Goal: Transaction & Acquisition: Purchase product/service

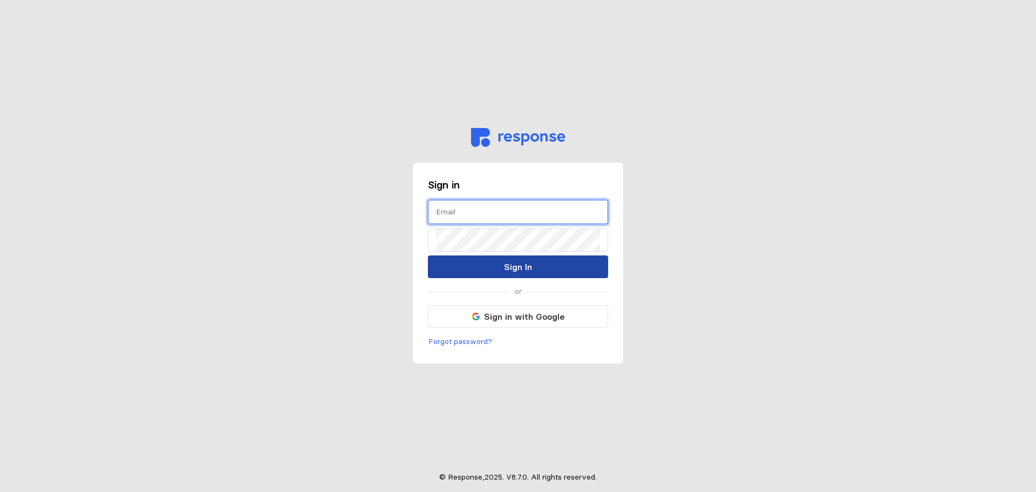
type input "[PERSON_NAME][EMAIL_ADDRESS][PERSON_NAME][DOMAIN_NAME]"
click at [495, 264] on button "Sign In" at bounding box center [518, 266] width 180 height 23
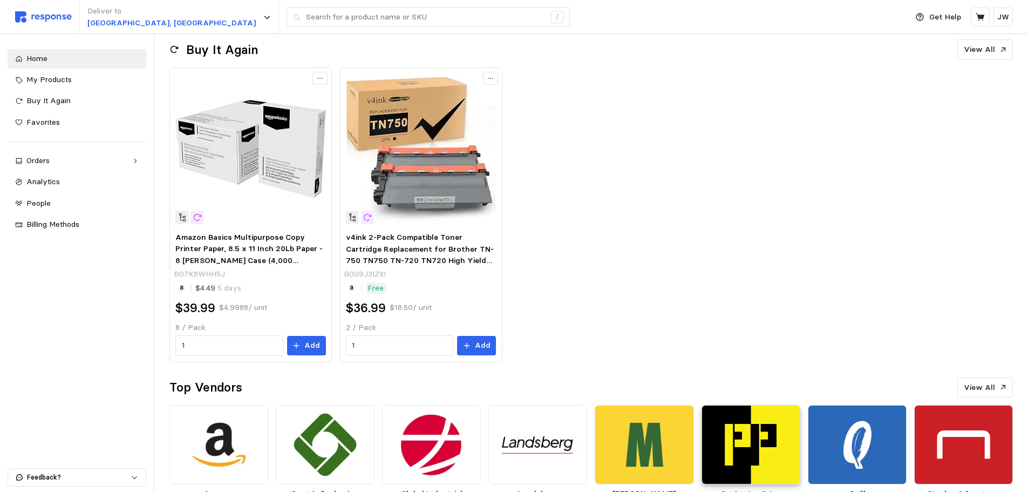
scroll to position [186, 0]
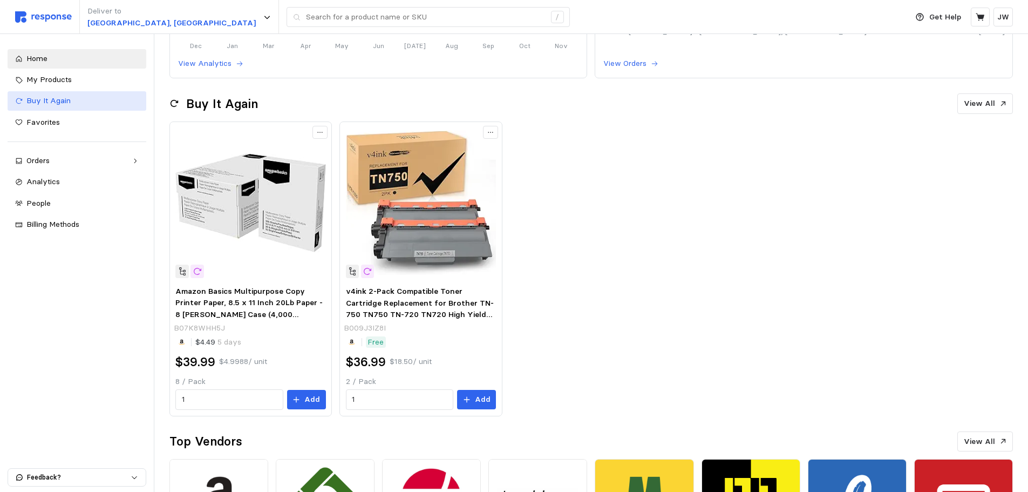
click at [43, 97] on span "Buy It Again" at bounding box center [48, 101] width 44 height 10
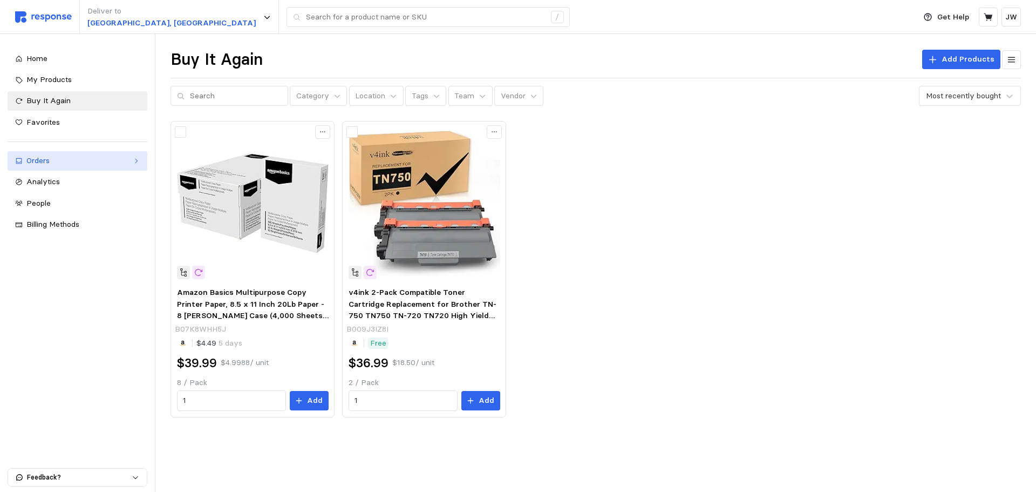
click at [51, 160] on div "Orders" at bounding box center [77, 161] width 102 height 12
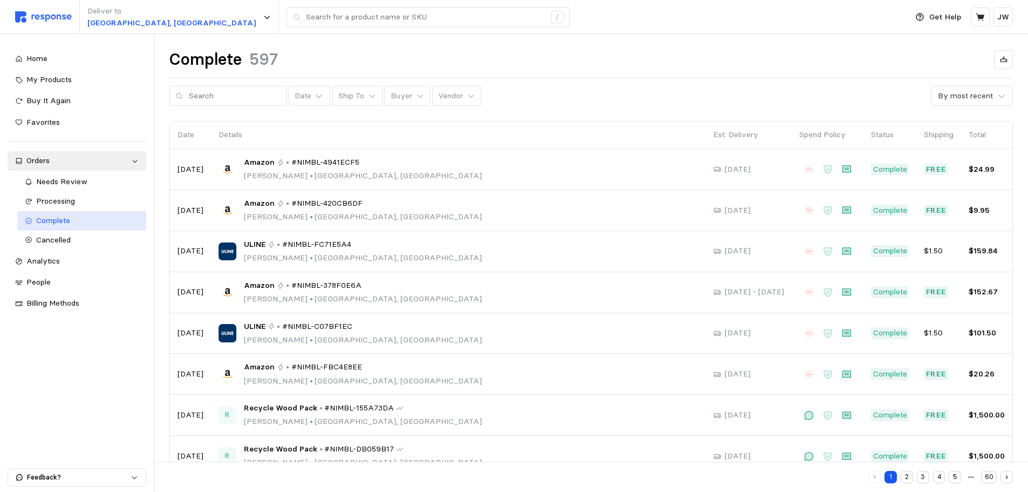
click at [54, 220] on span "Complete" at bounding box center [53, 220] width 34 height 10
click at [234, 100] on input "text" at bounding box center [235, 95] width 92 height 19
type input "[PERSON_NAME]"
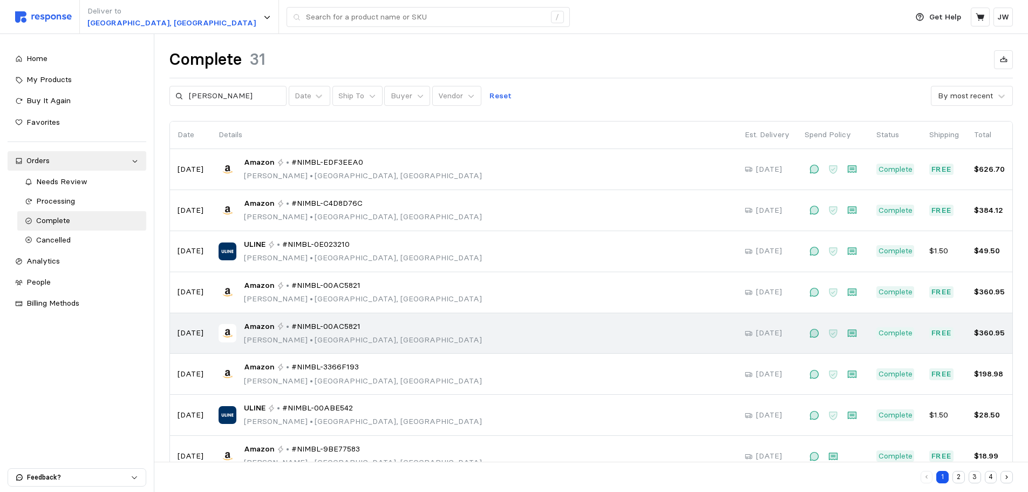
click at [437, 336] on div "Amazon • #NIMBL-00AC5821 [PERSON_NAME] • [GEOGRAPHIC_DATA], [GEOGRAPHIC_DATA]" at bounding box center [474, 333] width 511 height 25
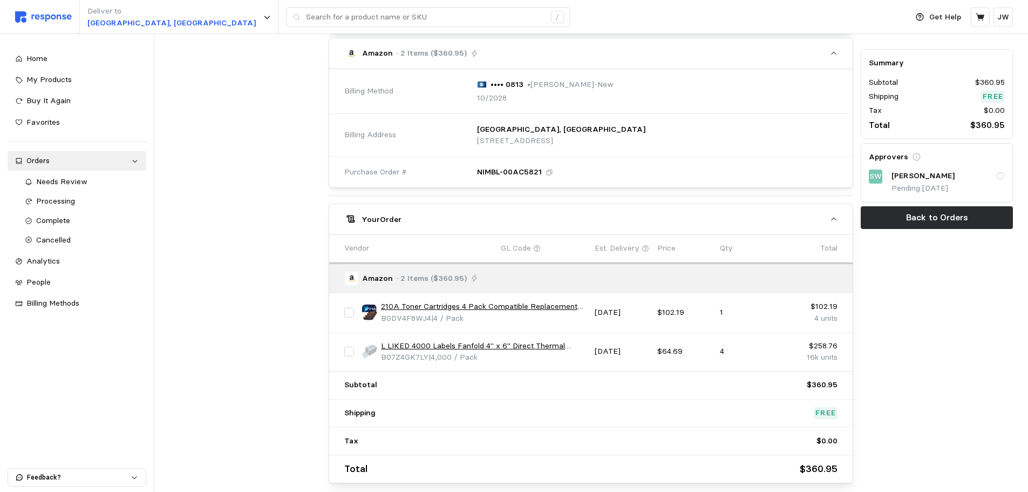
scroll to position [376, 0]
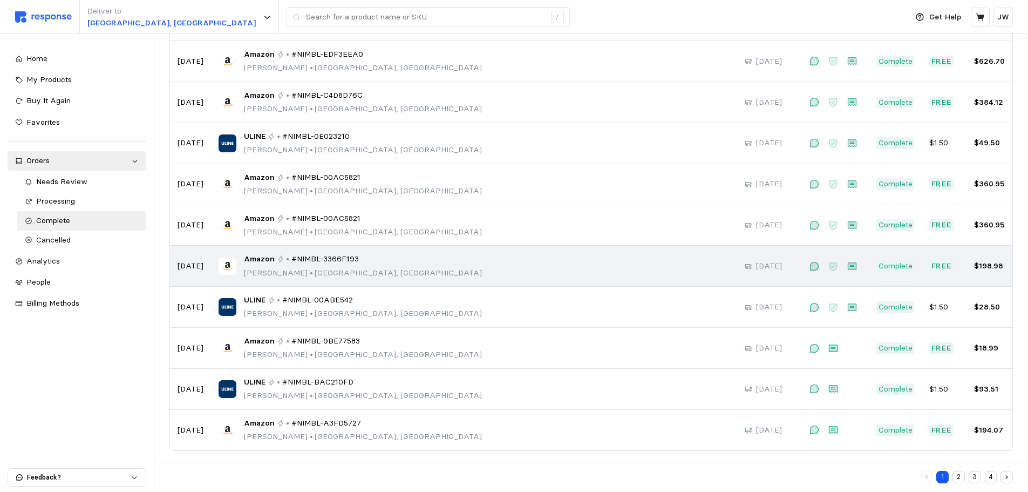
scroll to position [112, 0]
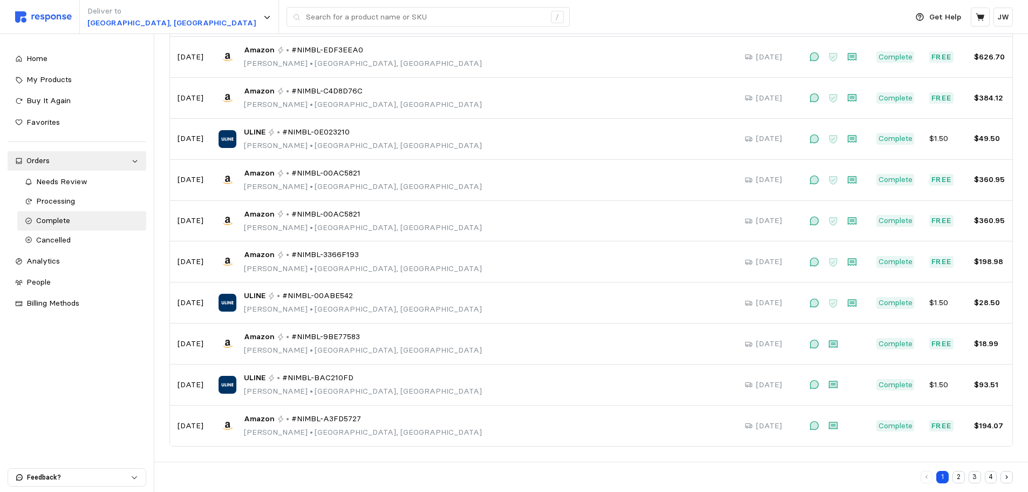
click at [957, 478] on button "2" at bounding box center [959, 477] width 12 height 12
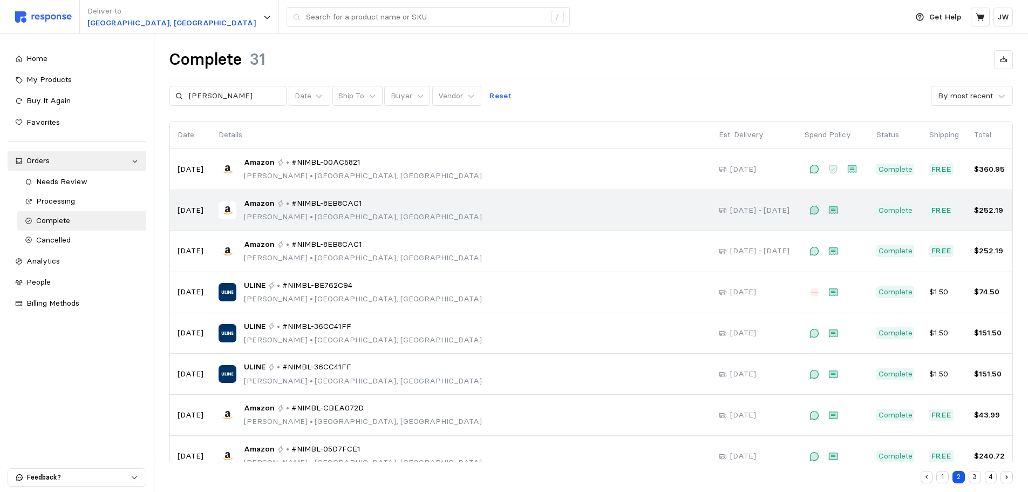
click at [483, 221] on div "Amazon • #NIMBL-8EB8CAC1 [PERSON_NAME] • [GEOGRAPHIC_DATA], [GEOGRAPHIC_DATA]" at bounding box center [461, 210] width 485 height 25
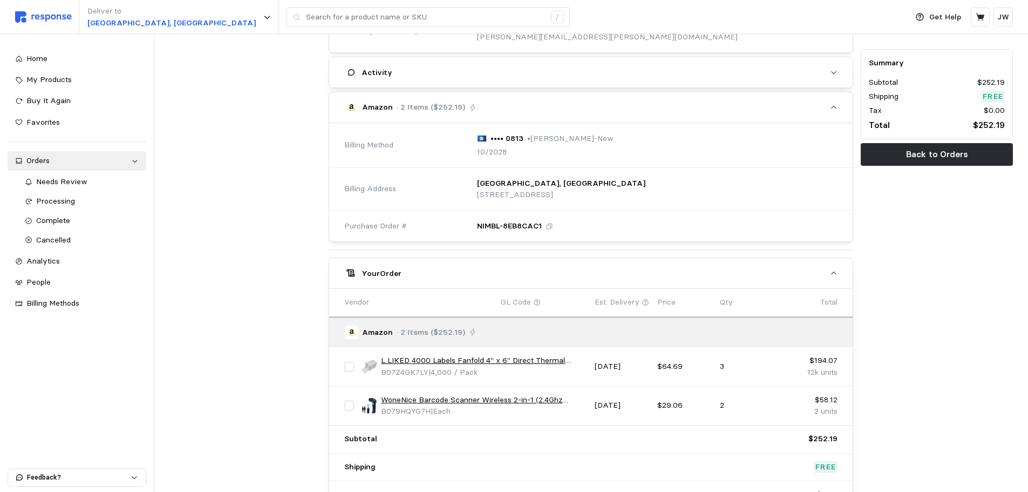
scroll to position [376, 0]
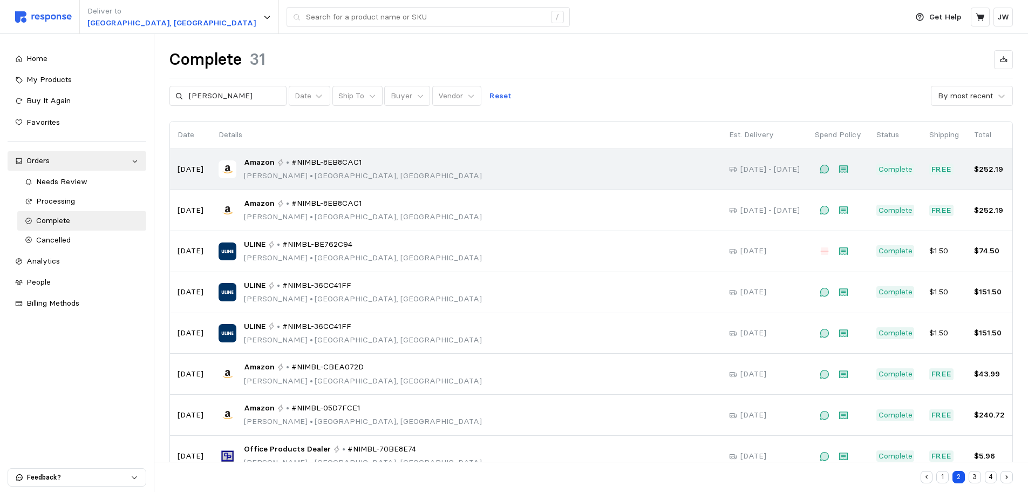
click at [601, 180] on div "Amazon • #NIMBL-8EB8CAC1 [PERSON_NAME] • [GEOGRAPHIC_DATA], [GEOGRAPHIC_DATA]" at bounding box center [466, 169] width 495 height 25
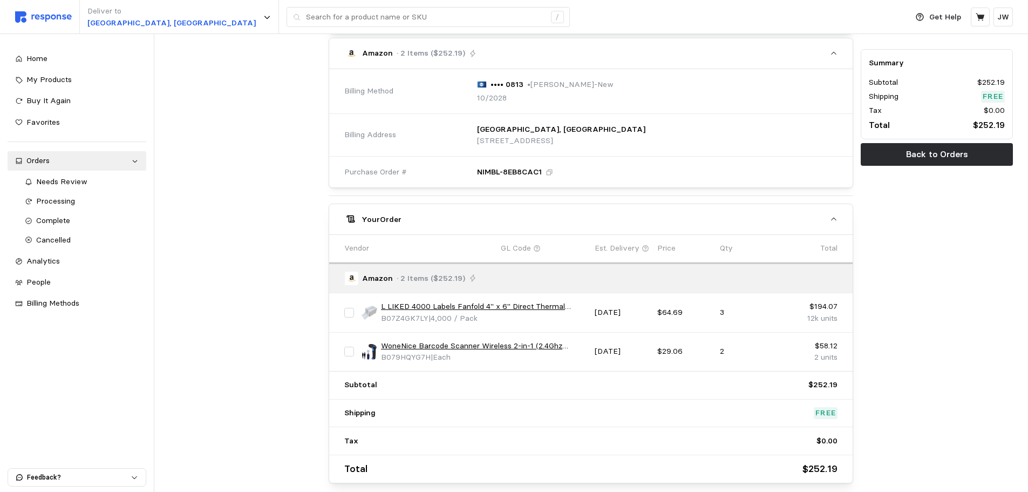
scroll to position [376, 0]
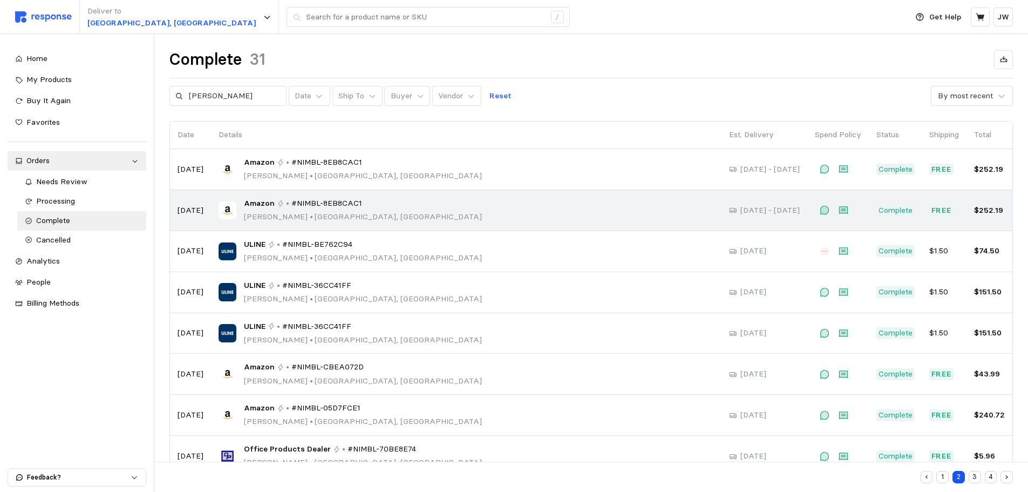
click at [498, 210] on div "Amazon • #NIMBL-8EB8CAC1 [PERSON_NAME] • [GEOGRAPHIC_DATA], [GEOGRAPHIC_DATA]" at bounding box center [466, 210] width 495 height 25
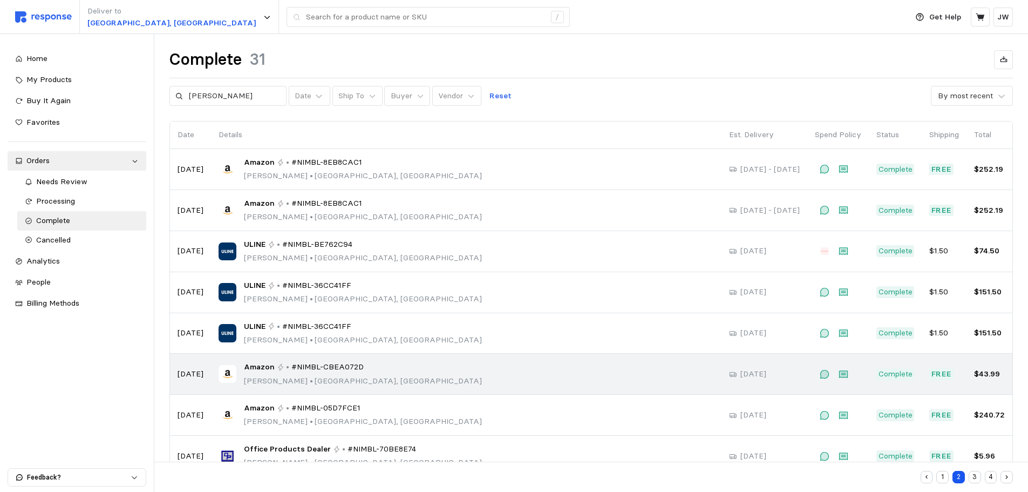
scroll to position [112, 0]
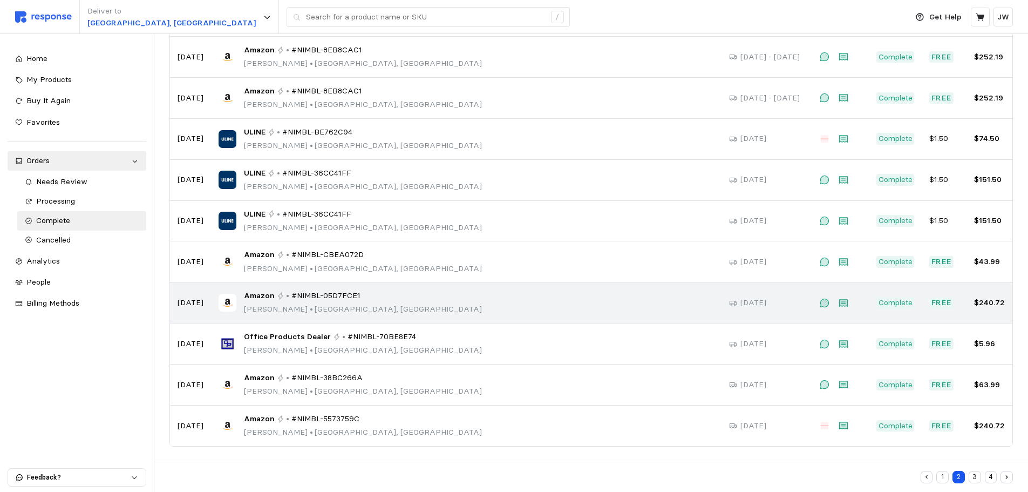
click at [505, 311] on div "Amazon • #NIMBL-05D7FCE1 [PERSON_NAME] • [GEOGRAPHIC_DATA], [GEOGRAPHIC_DATA]" at bounding box center [466, 302] width 495 height 25
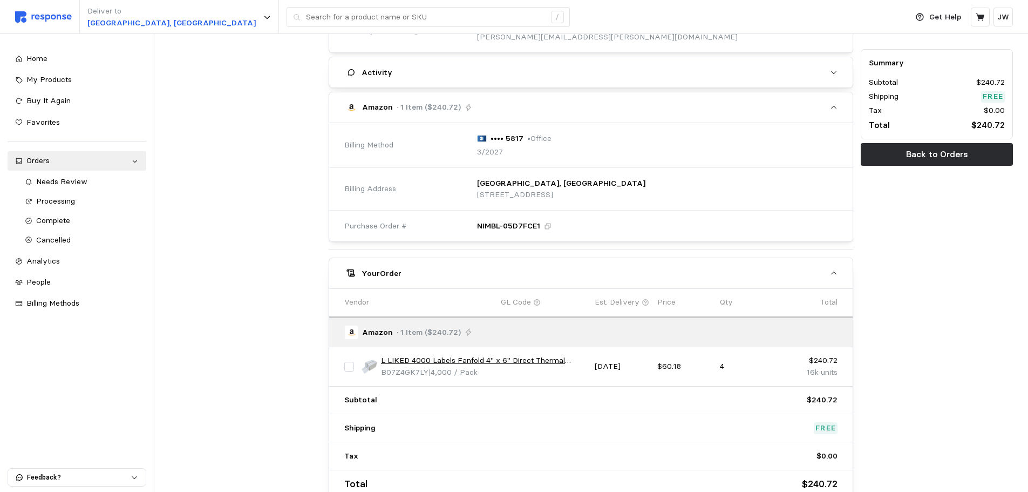
scroll to position [337, 0]
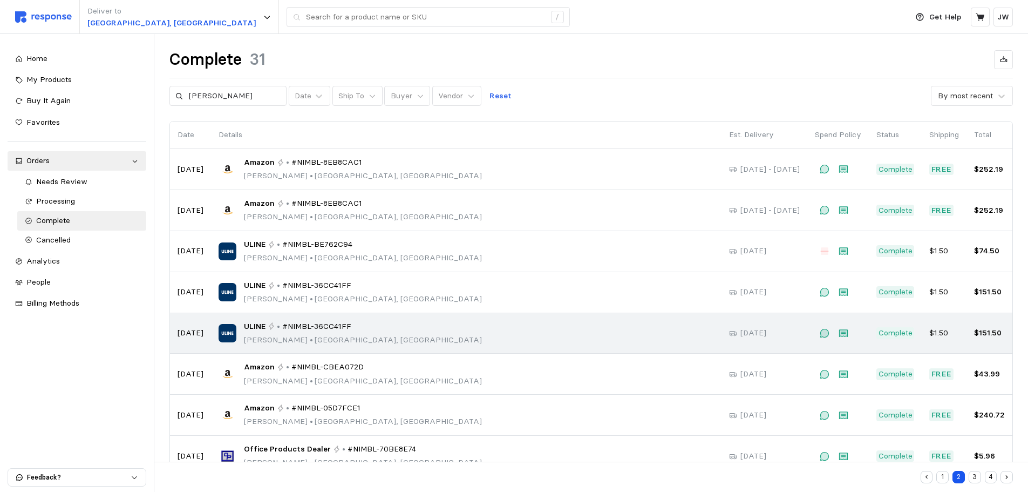
scroll to position [112, 0]
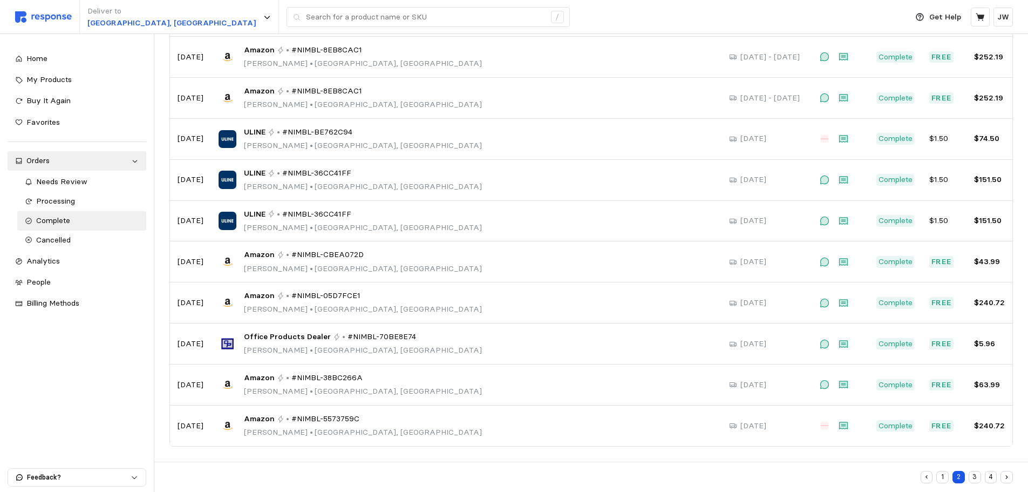
click at [947, 475] on button "1" at bounding box center [942, 477] width 12 height 12
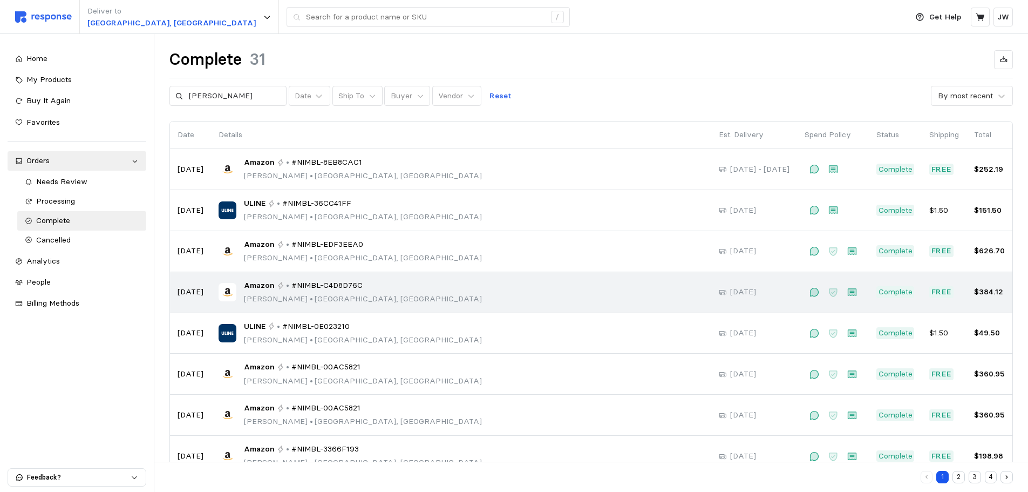
click at [591, 302] on div "Amazon • #NIMBL-C4D8D76C [PERSON_NAME] • [GEOGRAPHIC_DATA], [GEOGRAPHIC_DATA]" at bounding box center [461, 292] width 485 height 25
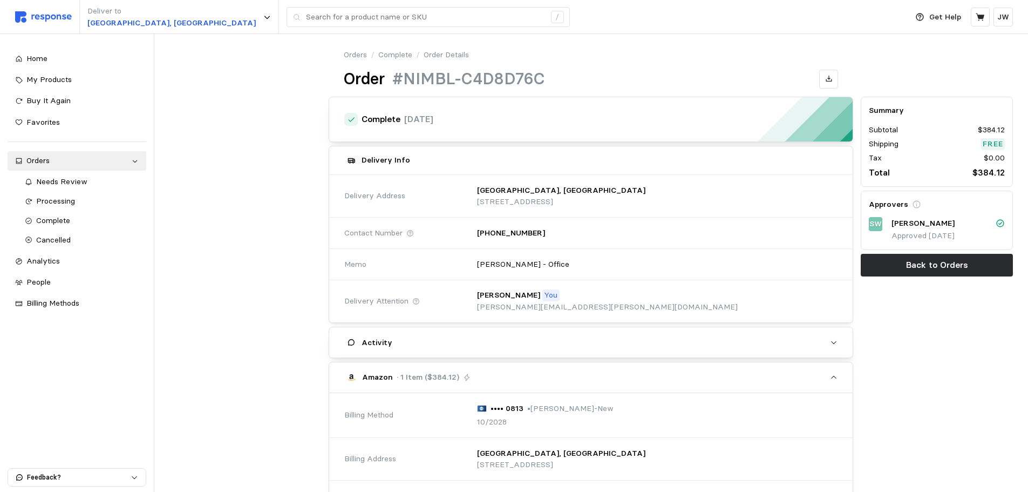
scroll to position [337, 0]
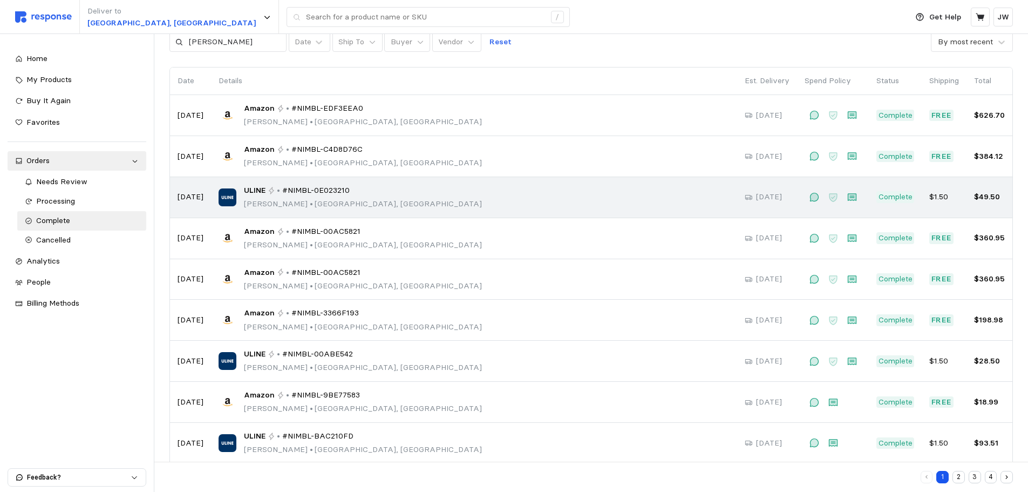
scroll to position [108, 0]
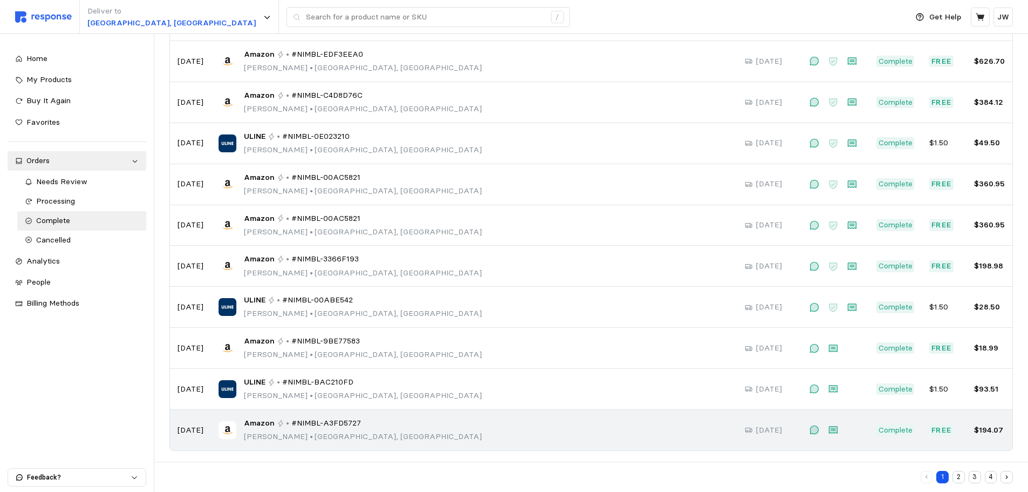
click at [508, 420] on div "Amazon • #NIMBL-A3FD5727 [PERSON_NAME] • [GEOGRAPHIC_DATA], [GEOGRAPHIC_DATA]" at bounding box center [474, 429] width 511 height 25
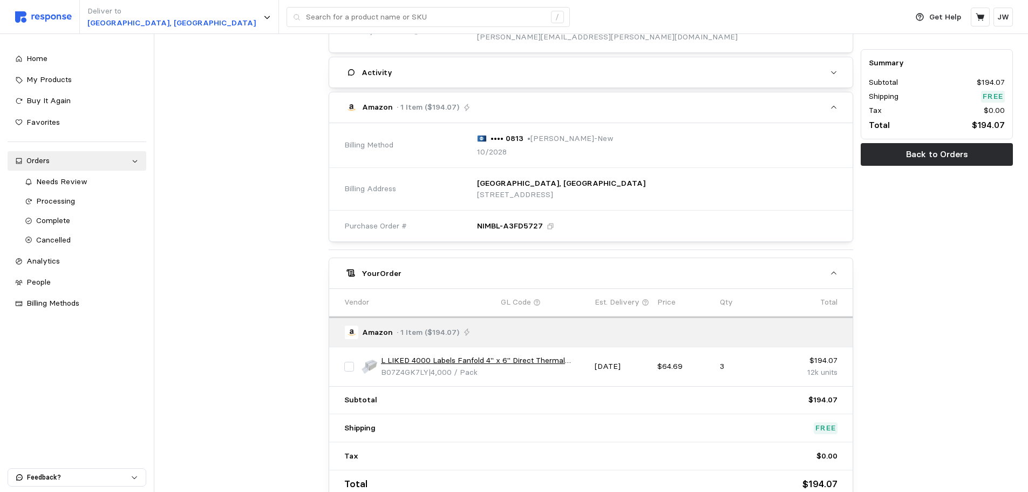
scroll to position [324, 0]
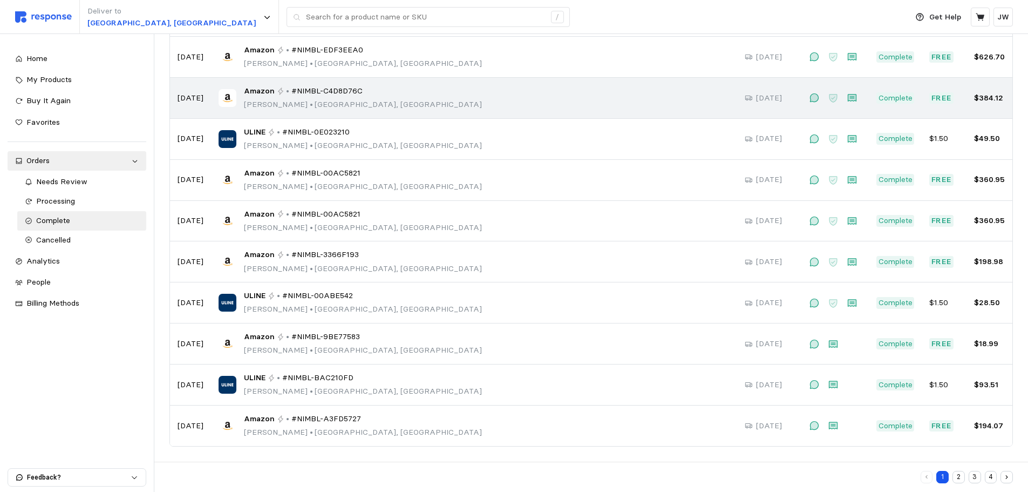
scroll to position [108, 0]
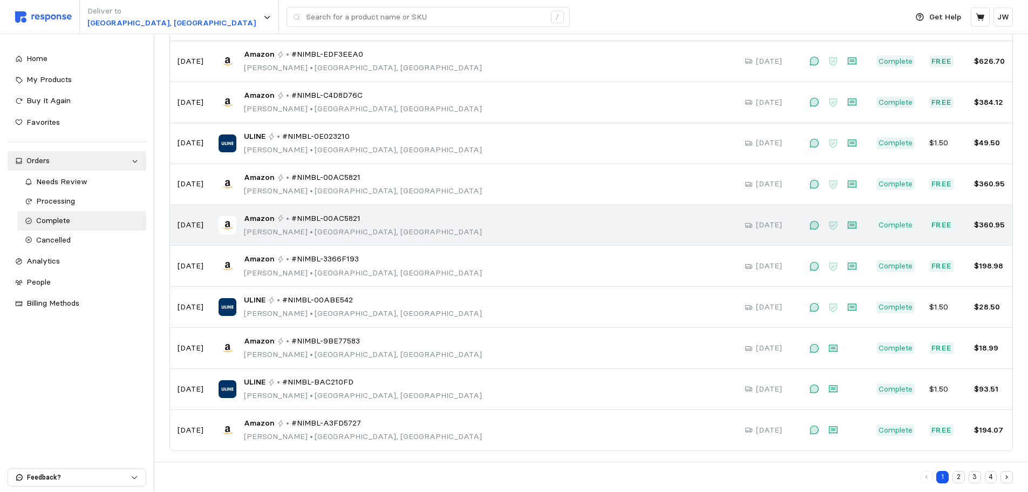
click at [588, 219] on div "Amazon • #NIMBL-00AC5821 [PERSON_NAME] • [GEOGRAPHIC_DATA], [GEOGRAPHIC_DATA]" at bounding box center [474, 225] width 511 height 25
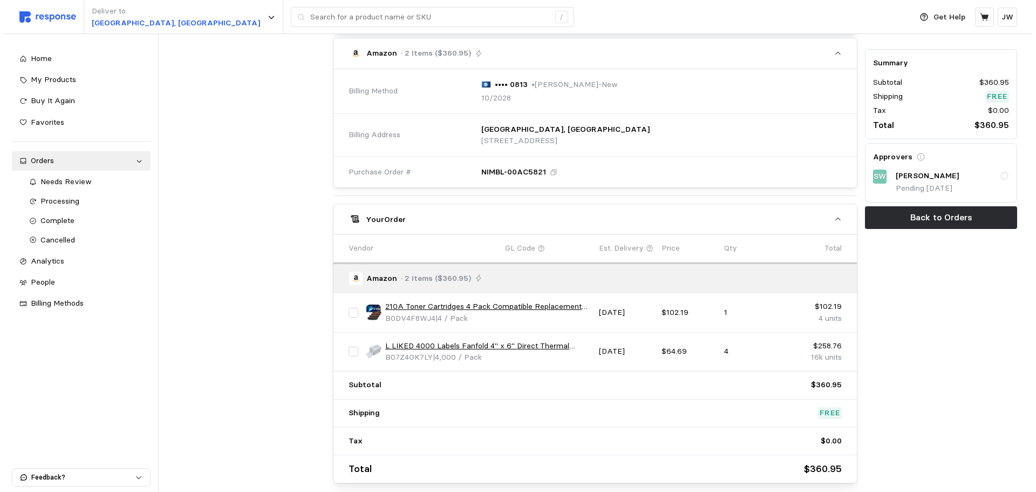
scroll to position [376, 0]
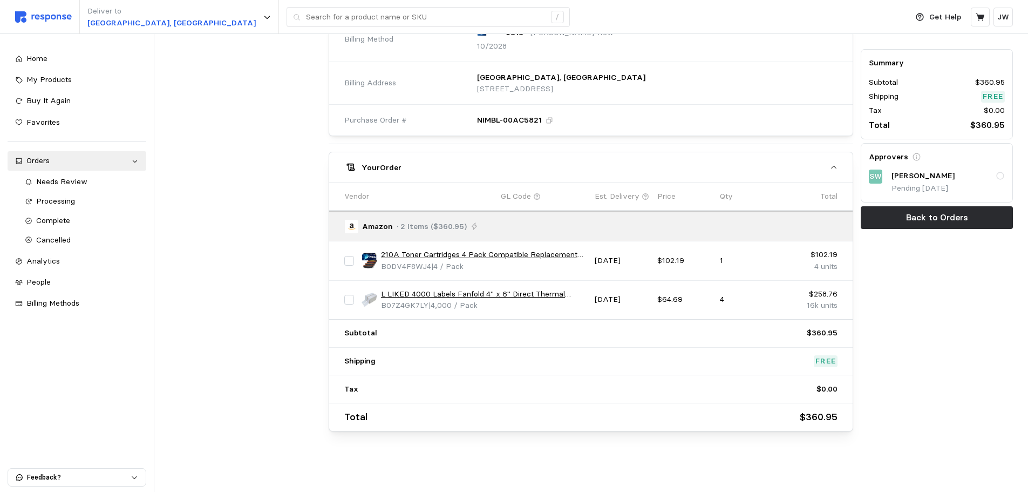
click at [531, 258] on link "210A Toner Cartridges 4 Pack Compatible Replacement for HP 210A 210X W2100A W21…" at bounding box center [484, 255] width 206 height 12
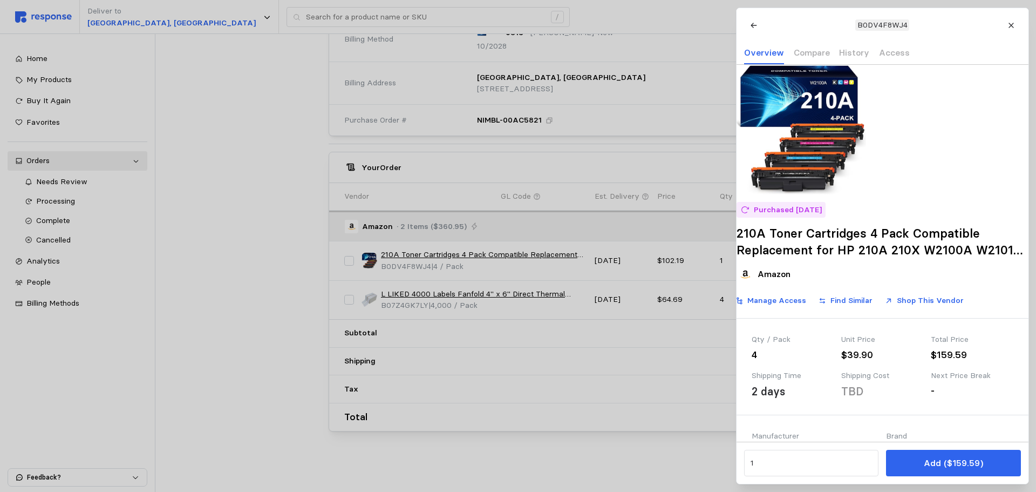
drag, startPoint x: 948, startPoint y: 458, endPoint x: 956, endPoint y: 456, distance: 8.5
click at [947, 458] on p "Add ($159.59)" at bounding box center [952, 462] width 59 height 13
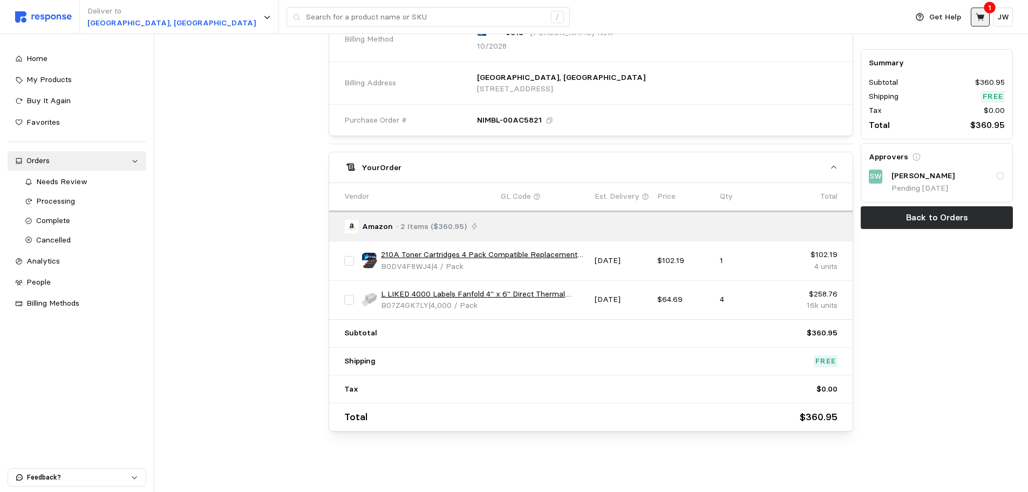
click at [977, 21] on icon at bounding box center [981, 17] width 10 height 10
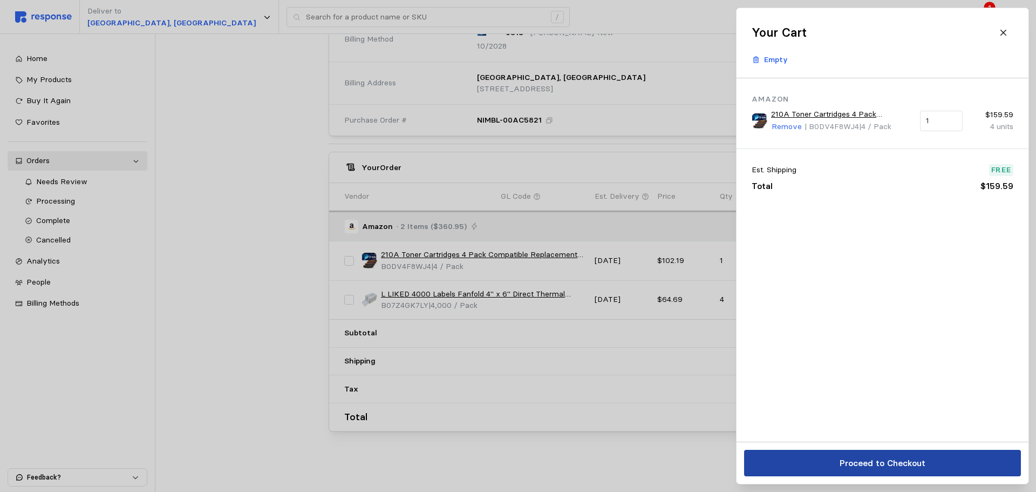
click at [880, 460] on p "Proceed to Checkout" at bounding box center [882, 462] width 86 height 13
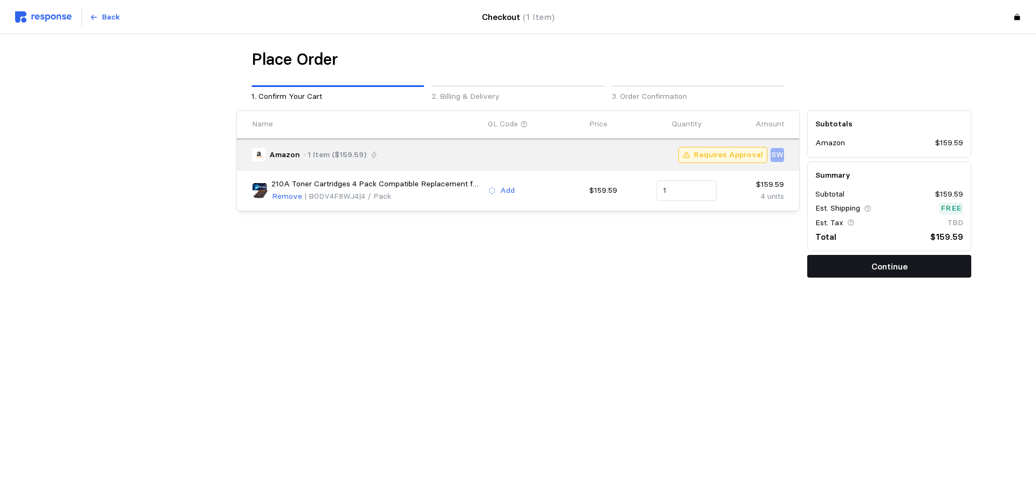
click at [863, 264] on button "Continue" at bounding box center [889, 266] width 164 height 23
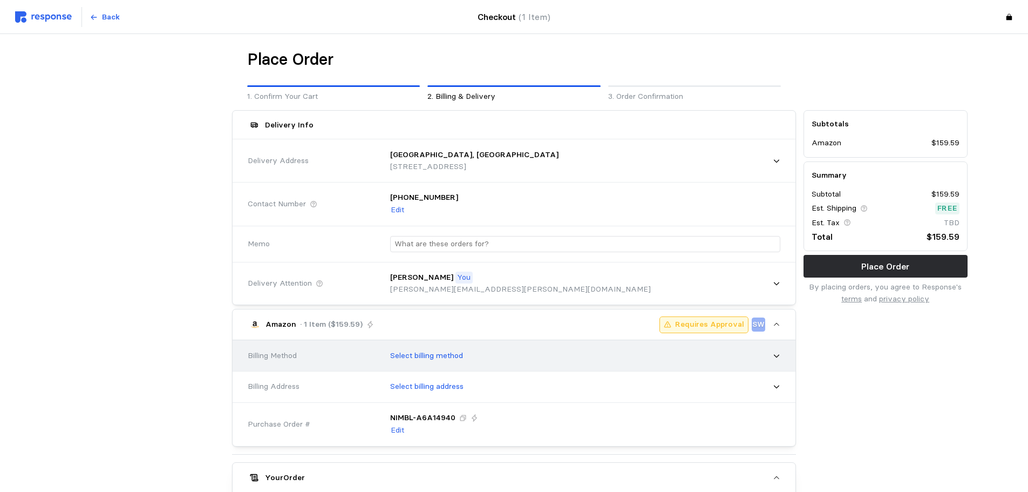
click at [499, 350] on div "Select billing method" at bounding box center [582, 355] width 398 height 27
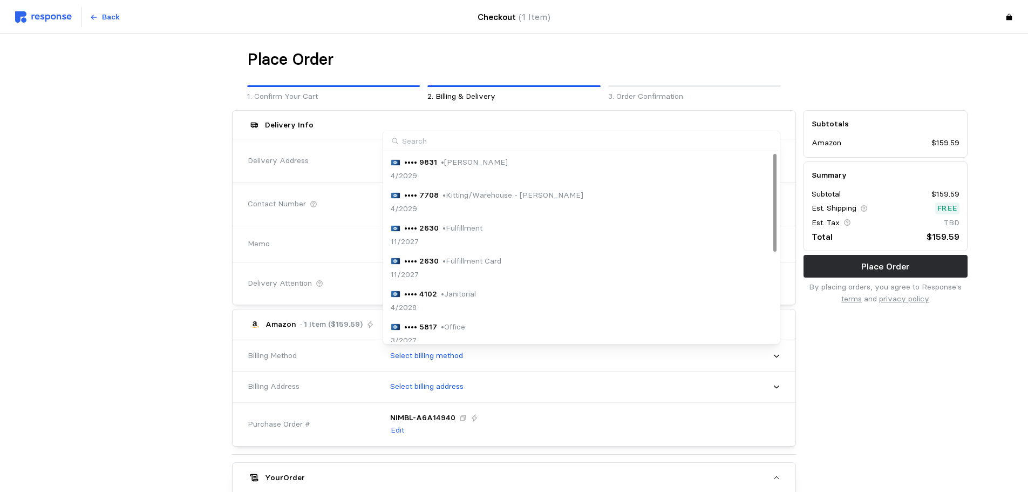
scroll to position [173, 0]
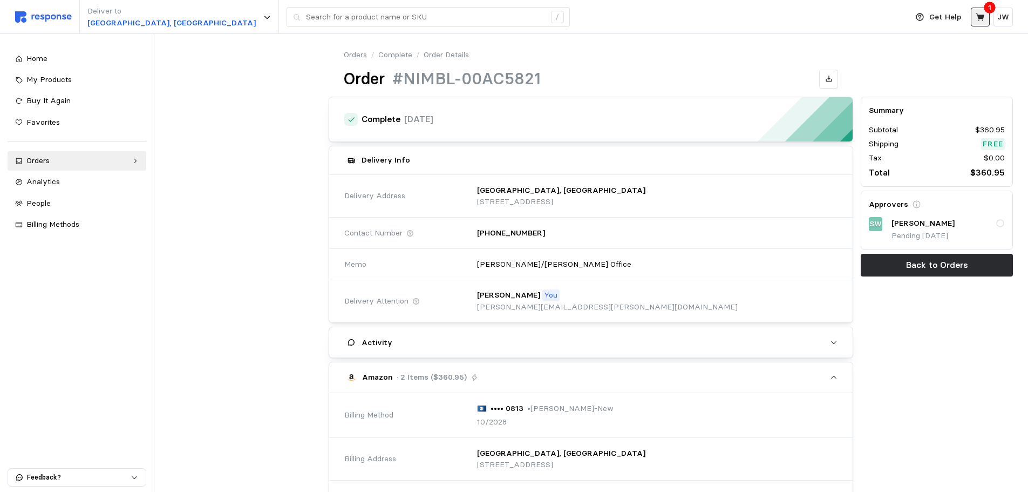
click at [983, 10] on button at bounding box center [980, 17] width 19 height 19
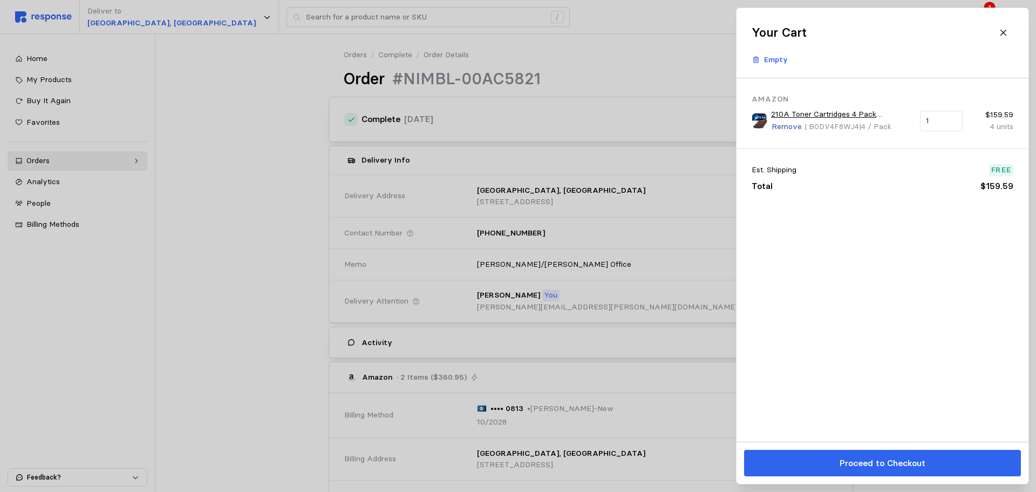
click at [791, 126] on p "Remove" at bounding box center [787, 127] width 30 height 12
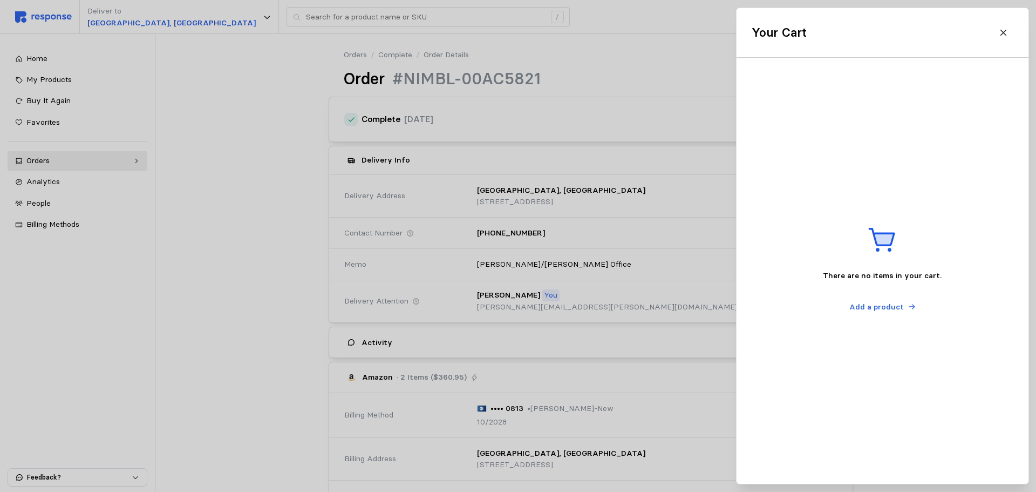
click at [253, 110] on div at bounding box center [518, 246] width 1036 height 492
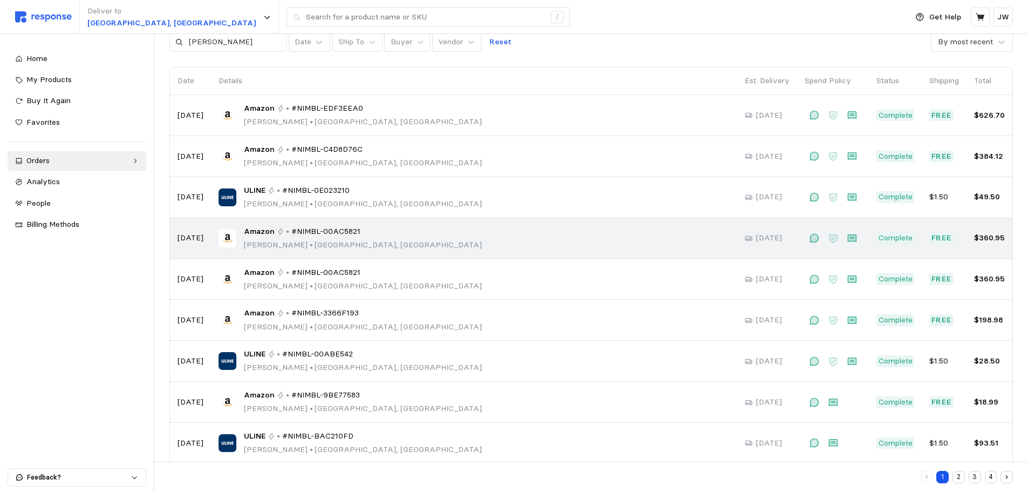
scroll to position [112, 0]
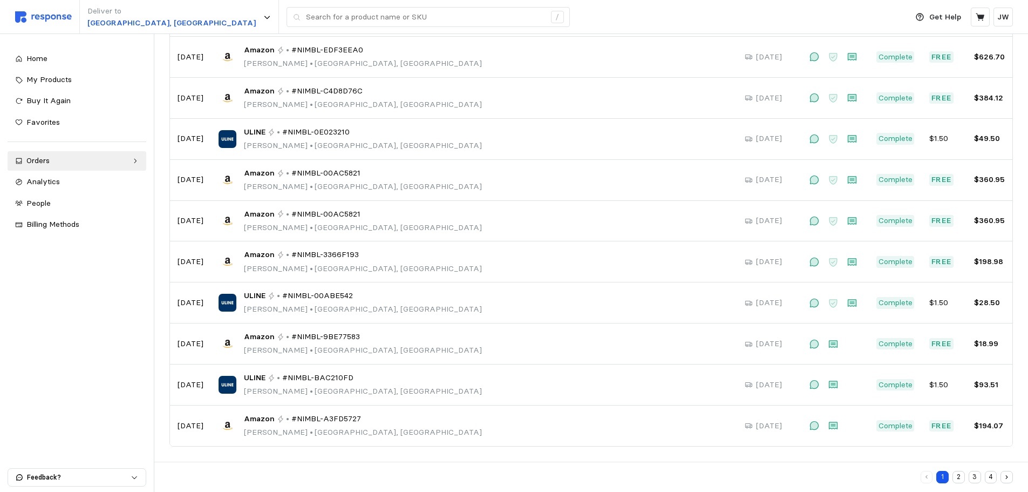
click at [977, 477] on button "3" at bounding box center [975, 477] width 12 height 12
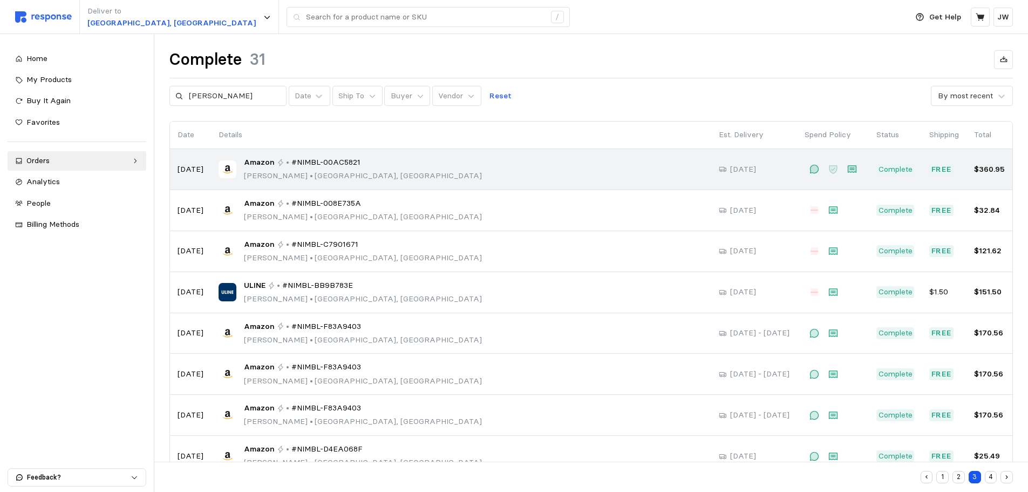
click at [490, 163] on div "Amazon • #NIMBL-00AC5821 [PERSON_NAME] • [GEOGRAPHIC_DATA], [GEOGRAPHIC_DATA]" at bounding box center [461, 169] width 485 height 25
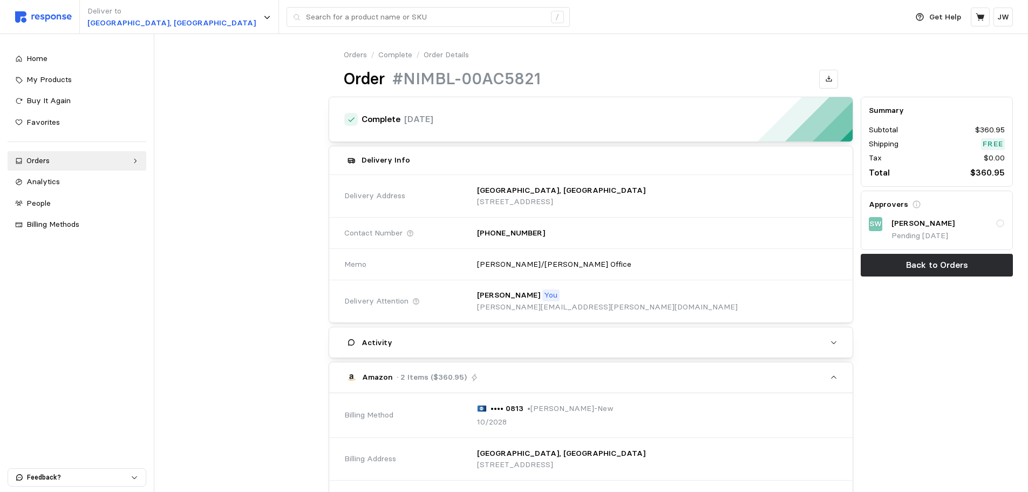
scroll to position [376, 0]
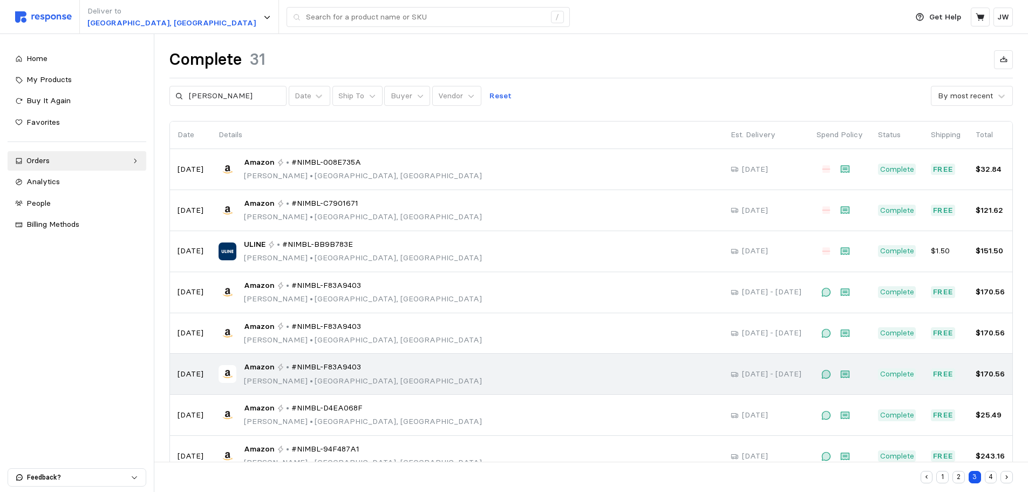
scroll to position [112, 0]
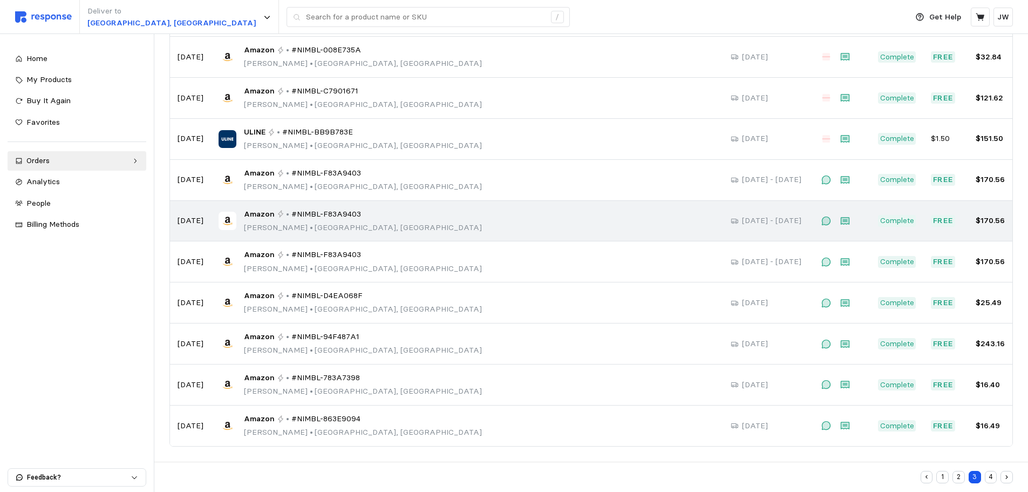
click at [671, 225] on div "Amazon • #NIMBL-F83A9403 [PERSON_NAME] • [GEOGRAPHIC_DATA], [GEOGRAPHIC_DATA]" at bounding box center [467, 220] width 497 height 25
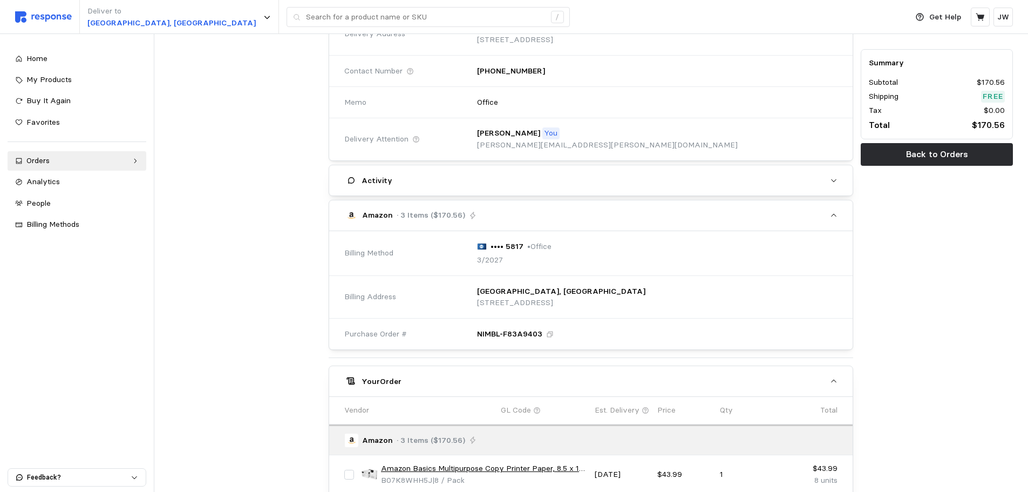
scroll to position [414, 0]
